Goal: Go to known website: Access a specific website the user already knows

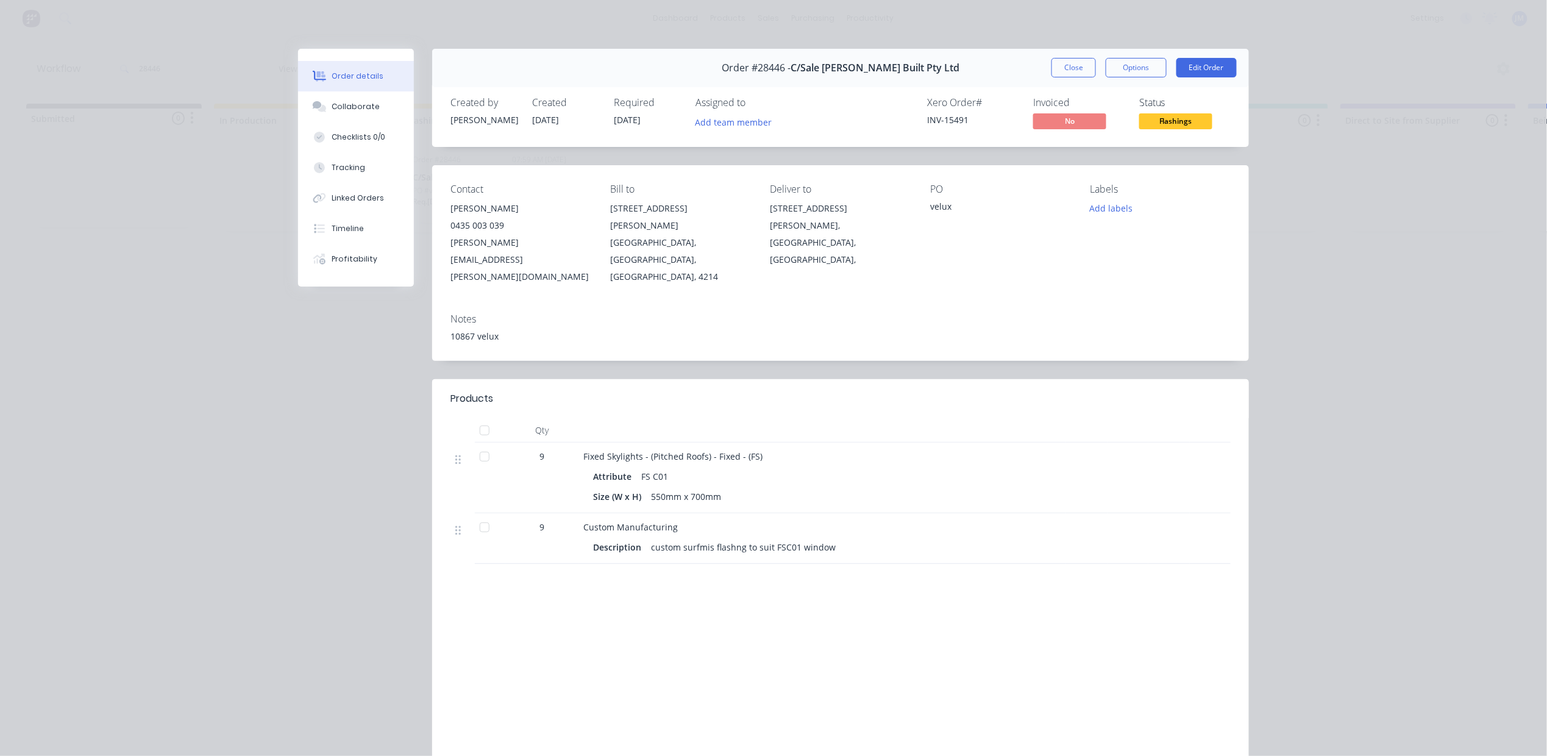
click at [1067, 65] on button "Close" at bounding box center [1073, 68] width 44 height 20
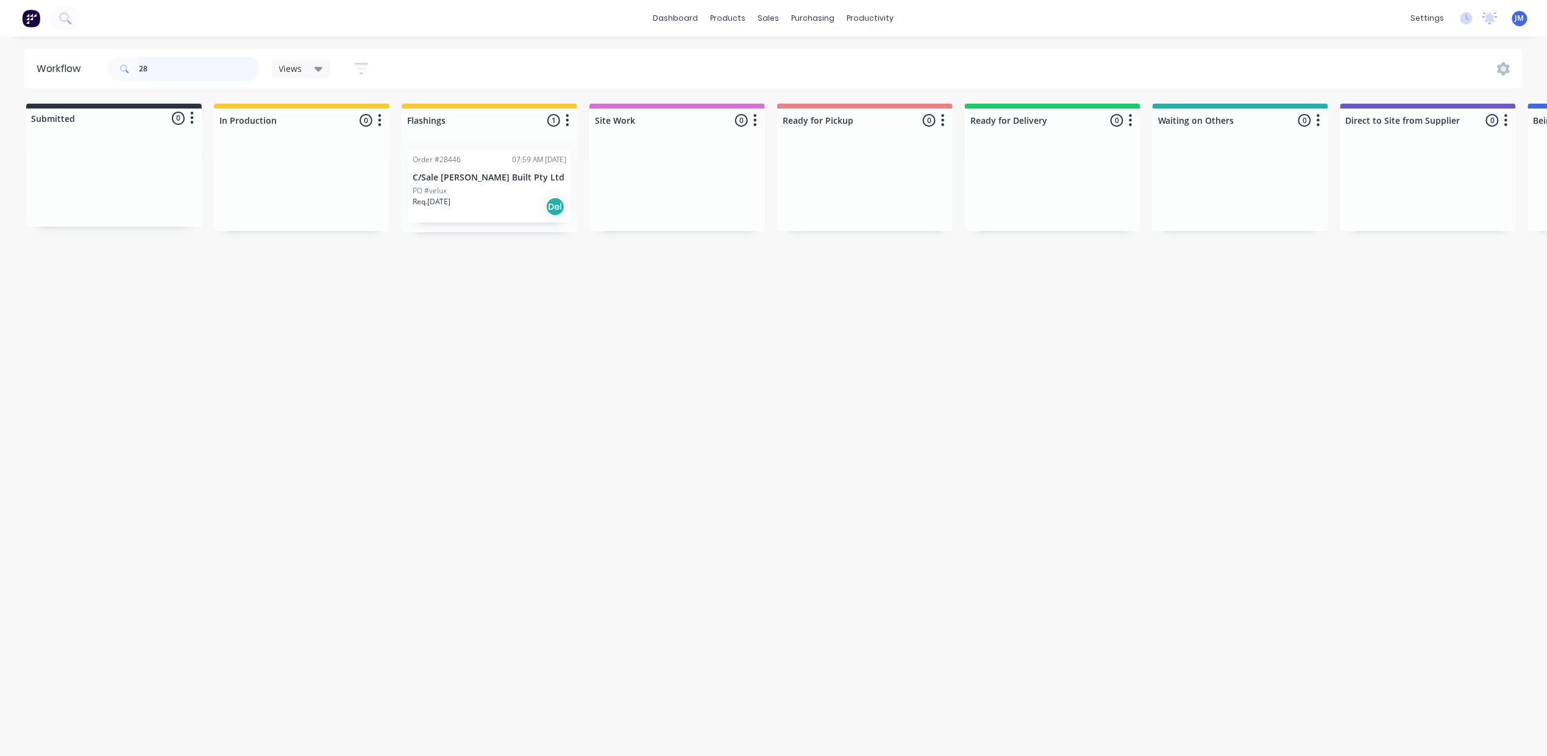
type input "2"
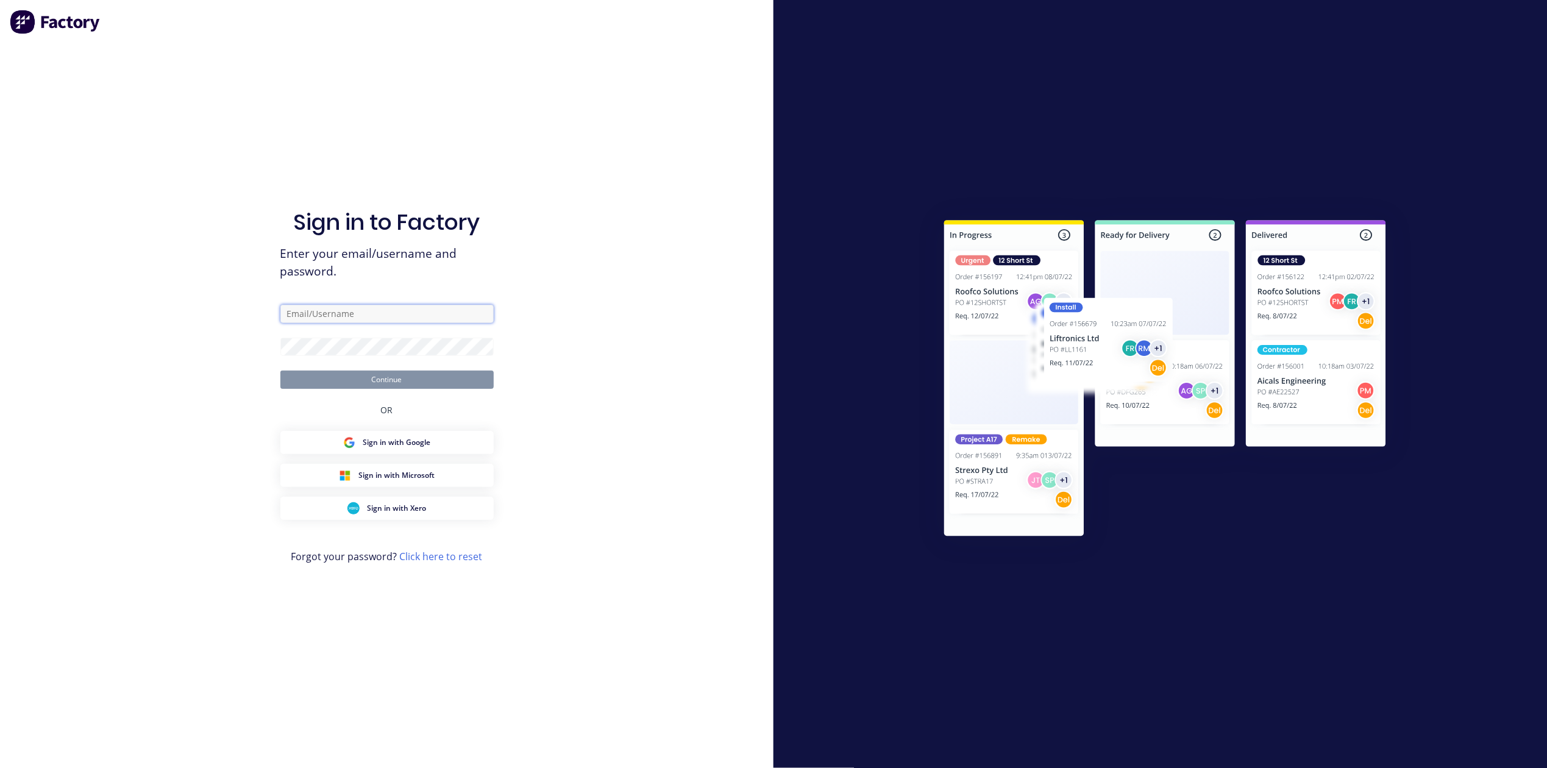
type input "[PERSON_NAME][EMAIL_ADDRESS][PERSON_NAME][DOMAIN_NAME]"
click at [424, 388] on button "Continue" at bounding box center [386, 380] width 213 height 18
